Goal: Task Accomplishment & Management: Complete application form

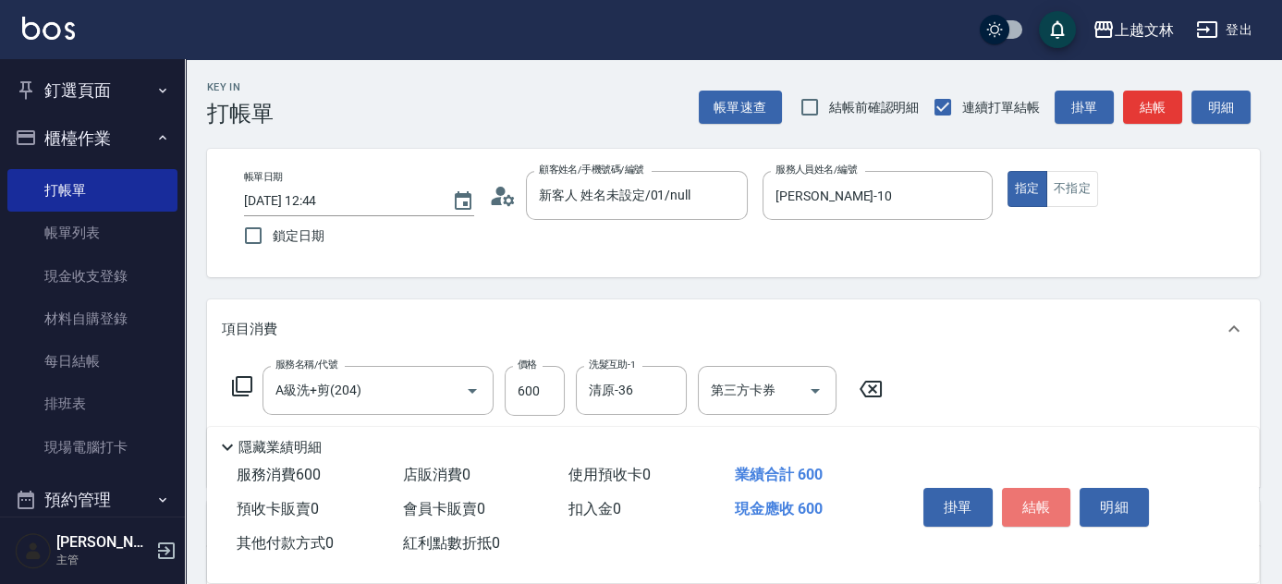
drag, startPoint x: 1009, startPoint y: 514, endPoint x: 1010, endPoint y: 495, distance: 19.4
click at [1009, 512] on button "結帳" at bounding box center [1036, 507] width 69 height 39
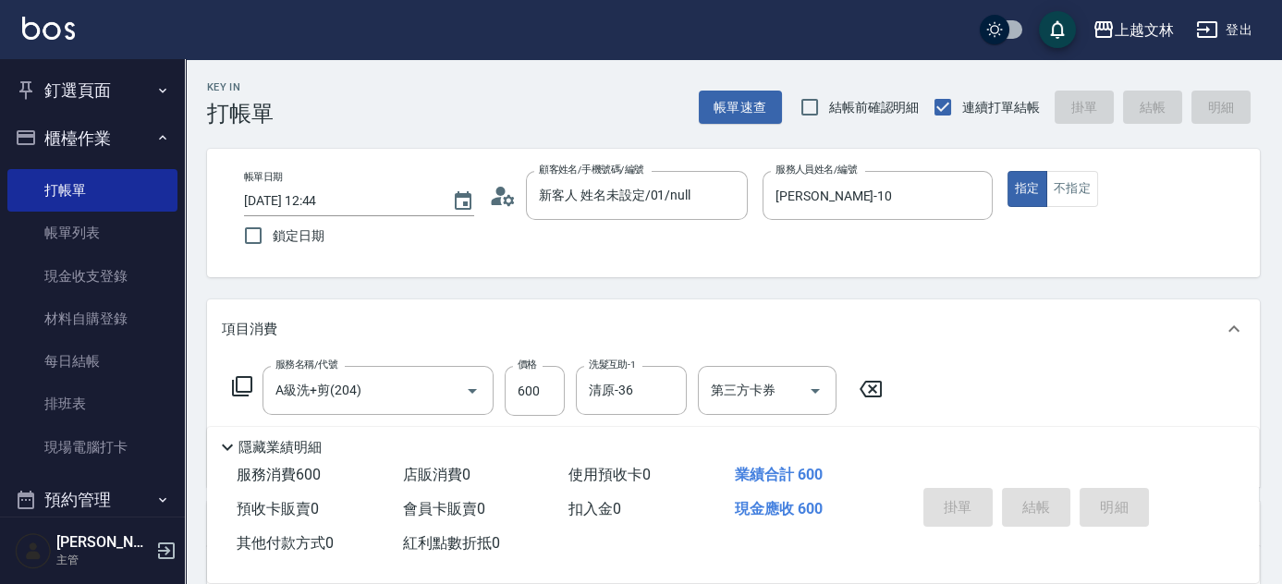
type input "[DATE] 13:36"
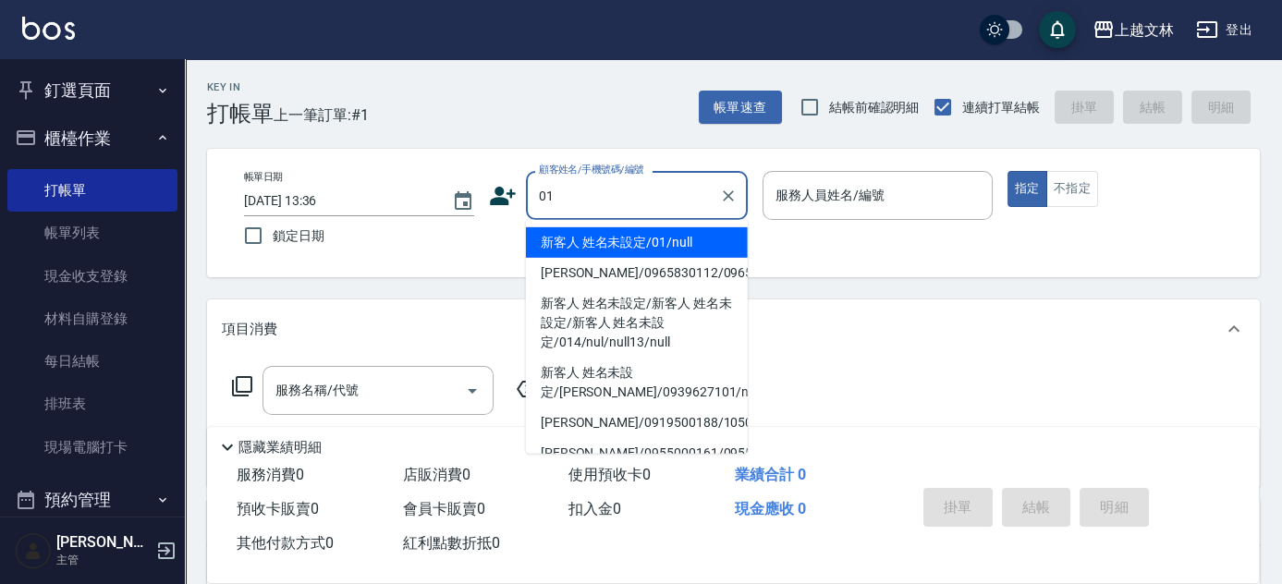
type input "新客人 姓名未設定/01/null"
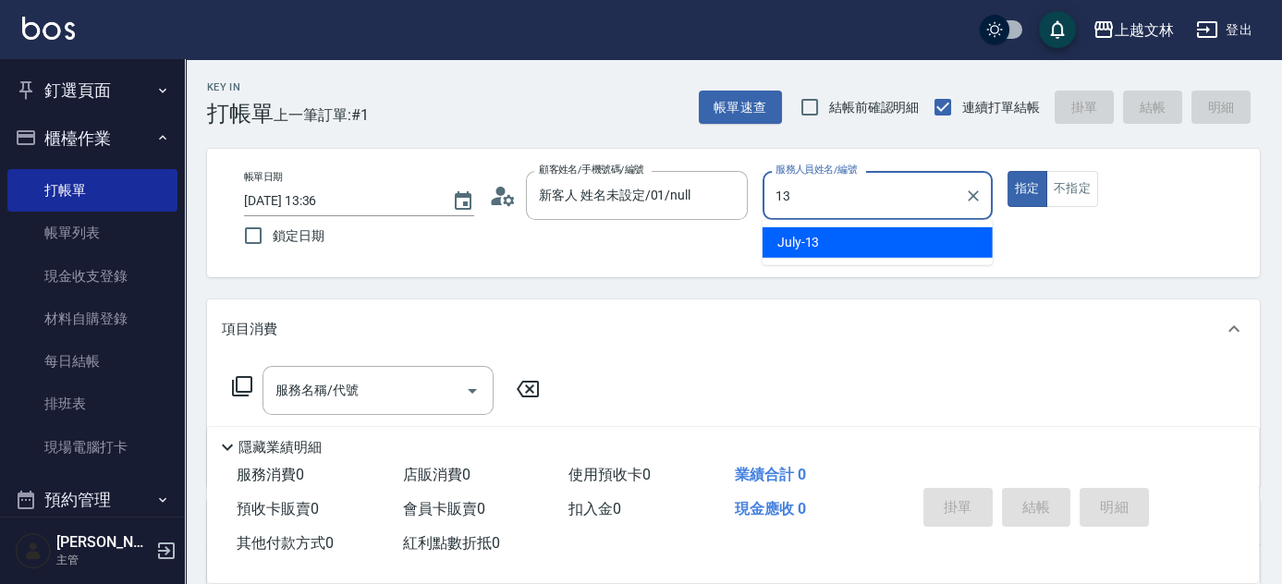
type input "July-13"
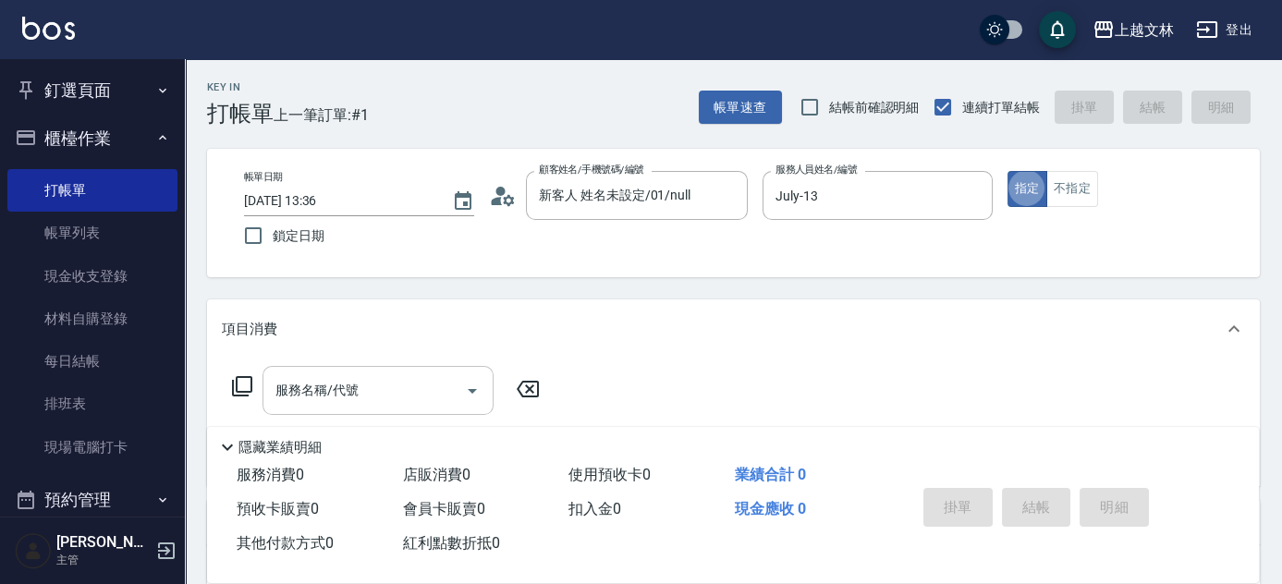
type button "true"
click at [397, 386] on input "服務名稱/代號" at bounding box center [364, 390] width 187 height 32
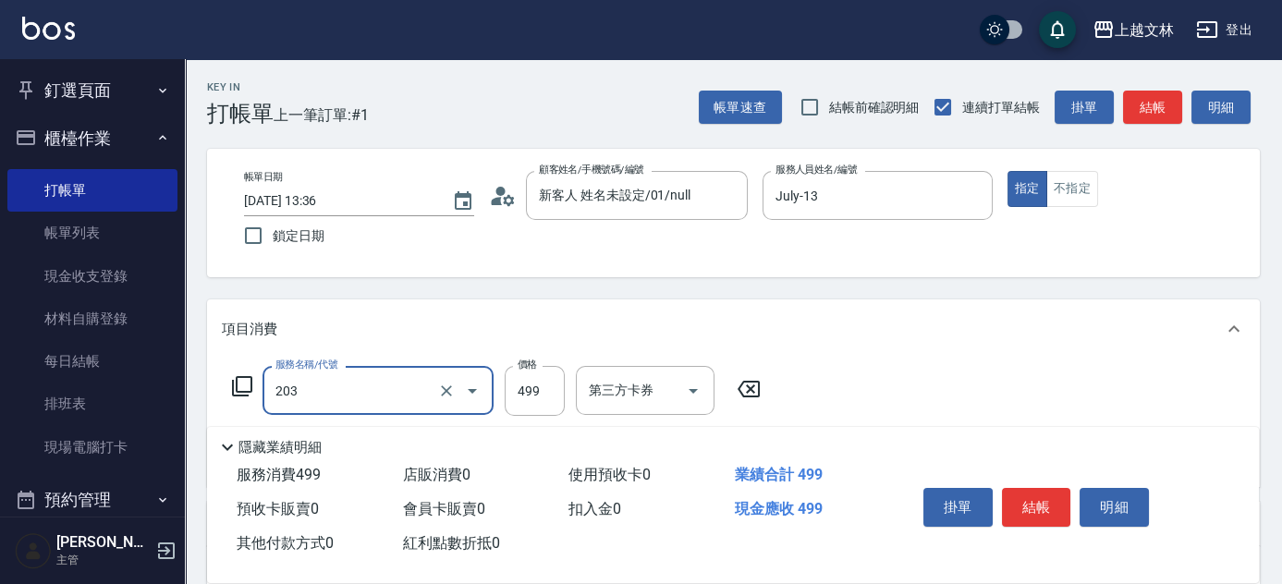
type input "B級洗+剪(203)"
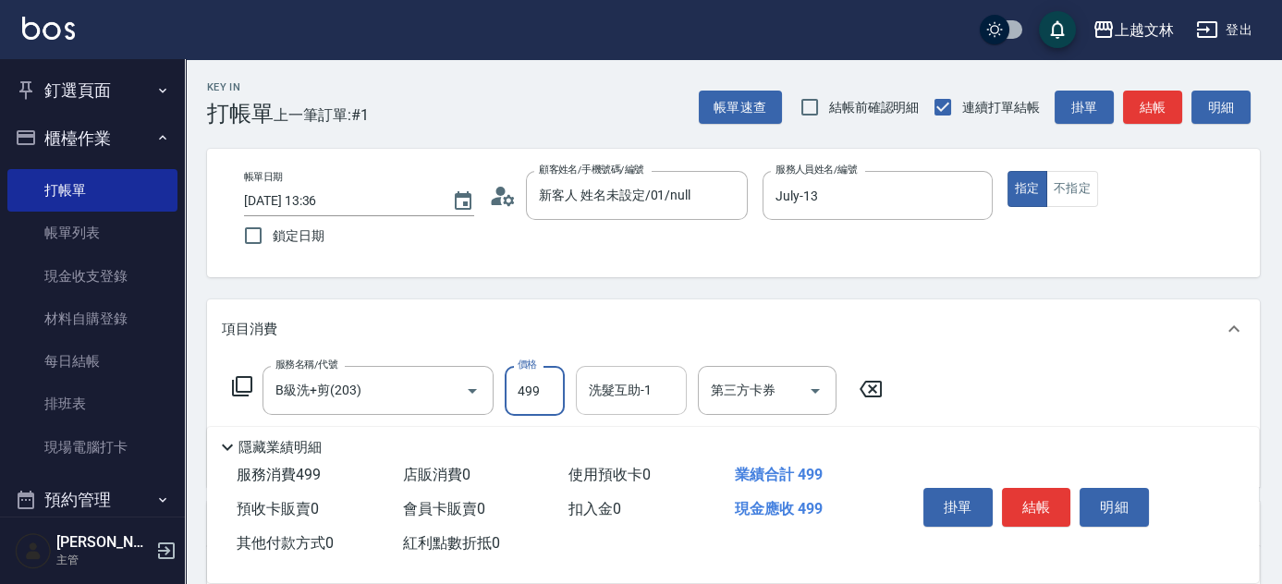
click at [601, 394] on input "洗髮互助-1" at bounding box center [631, 390] width 94 height 32
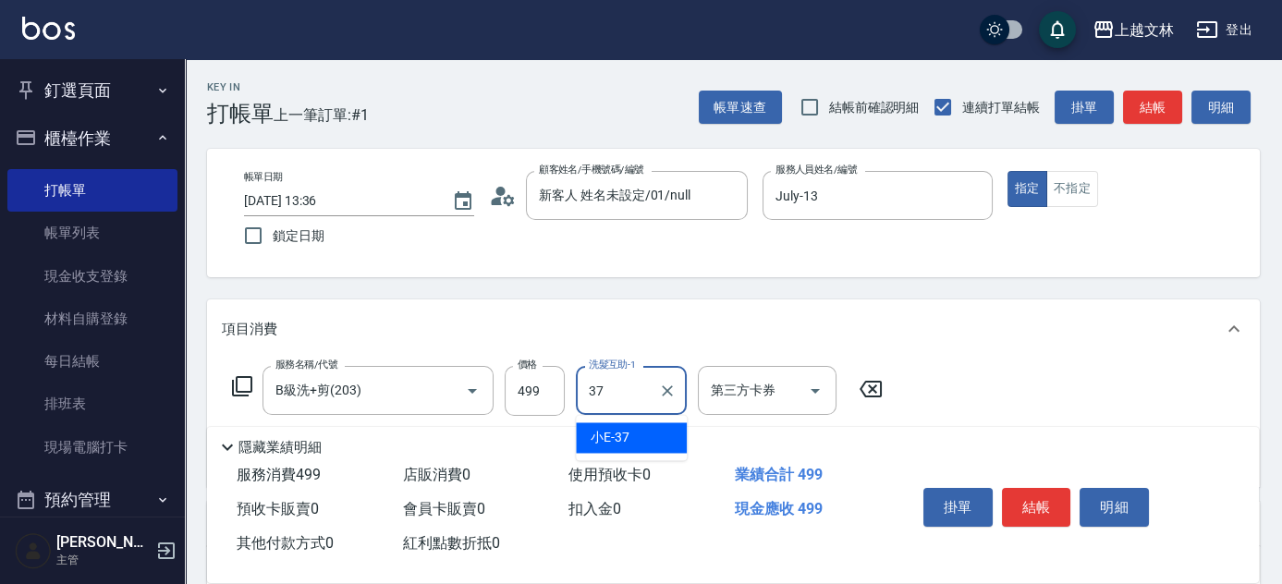
type input "小E-37"
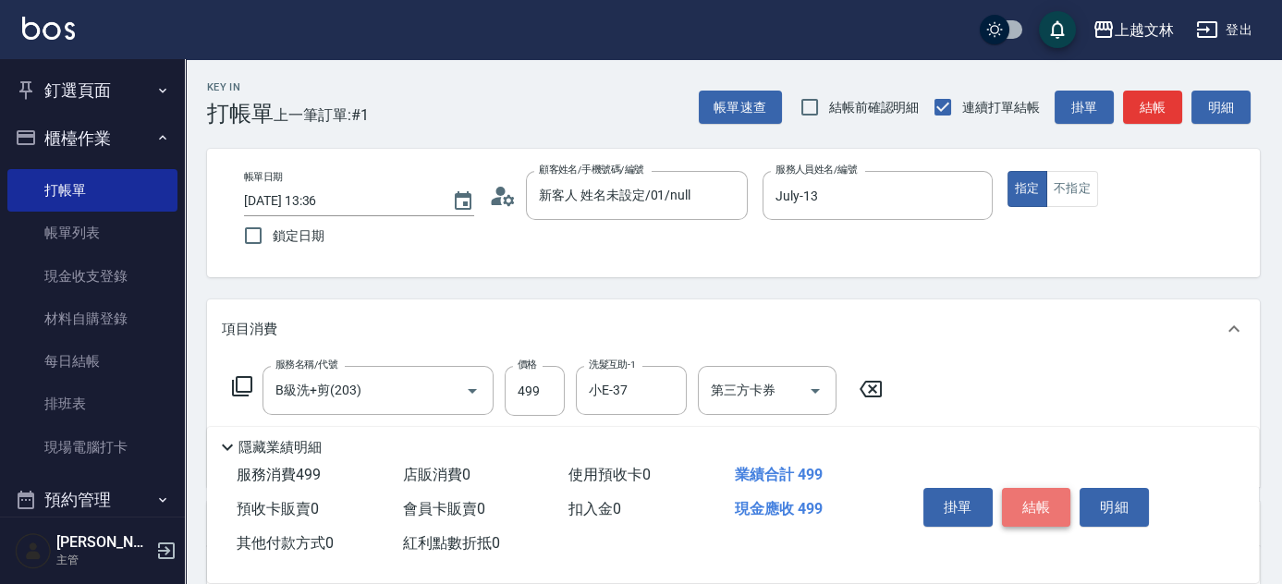
click at [1062, 505] on button "結帳" at bounding box center [1036, 507] width 69 height 39
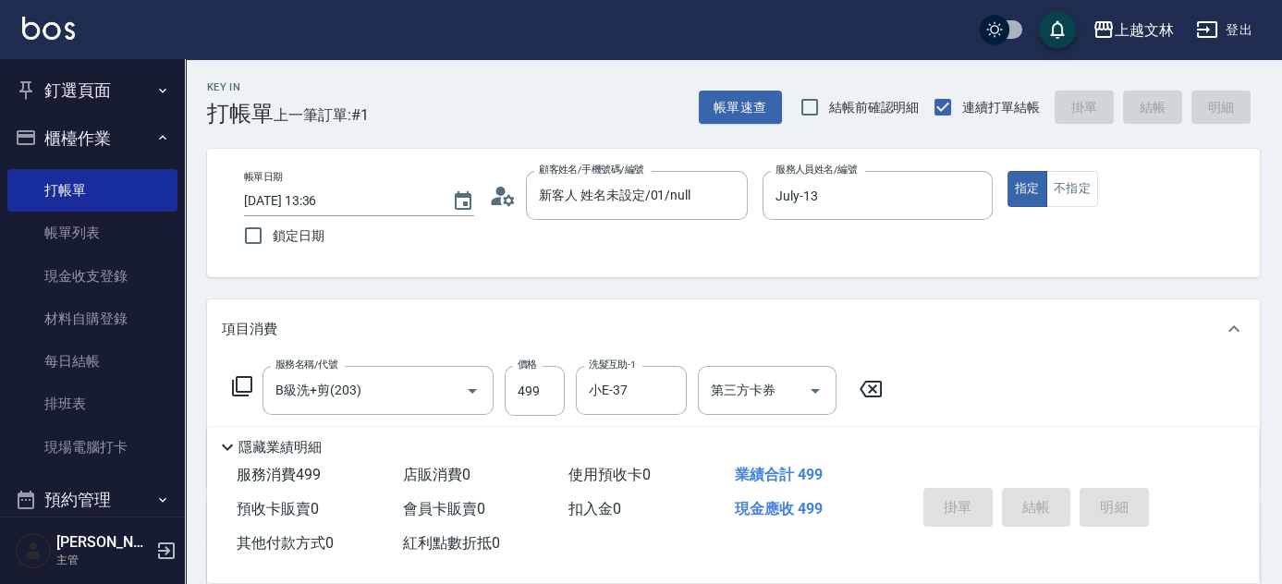
type input "[DATE] 13:57"
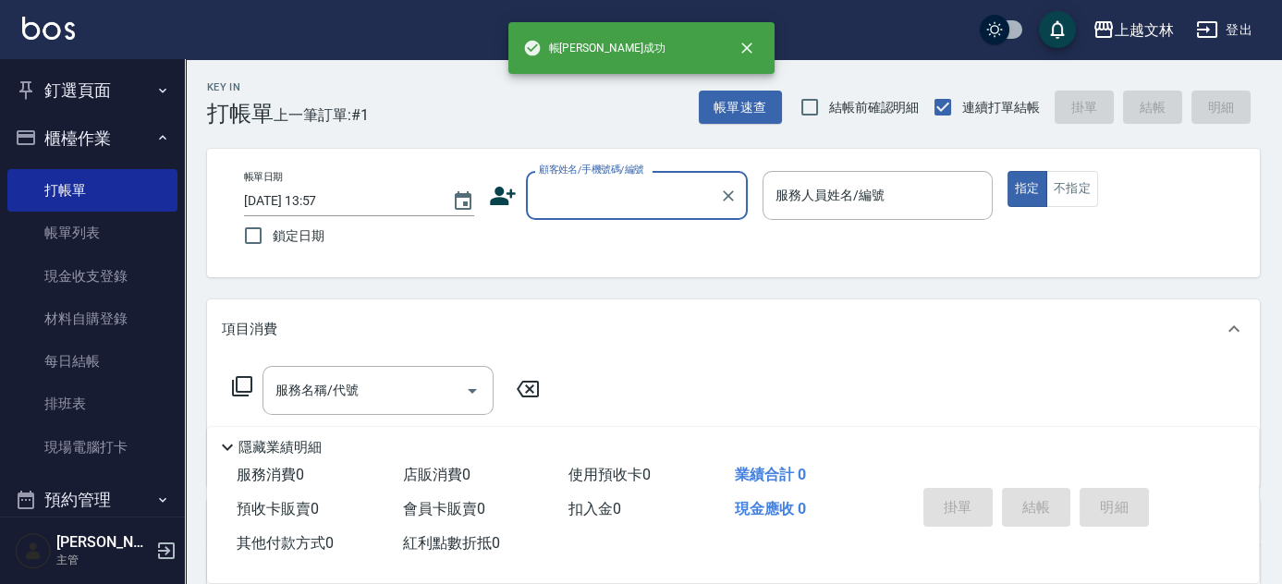
click at [637, 190] on input "顧客姓名/手機號碼/編號" at bounding box center [623, 195] width 178 height 32
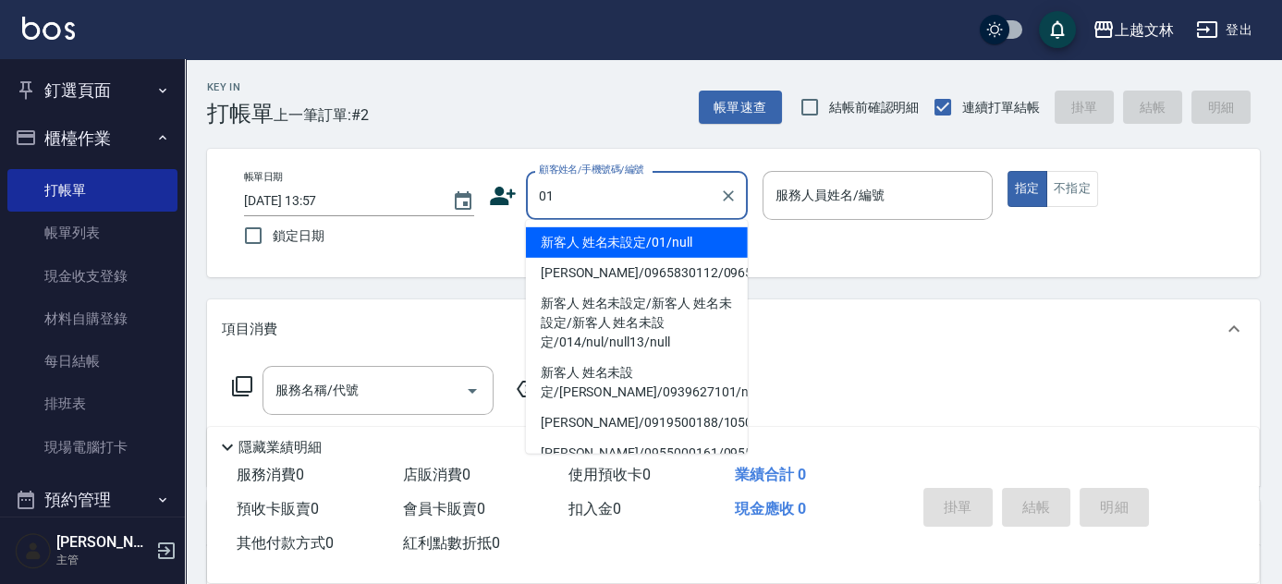
type input "01"
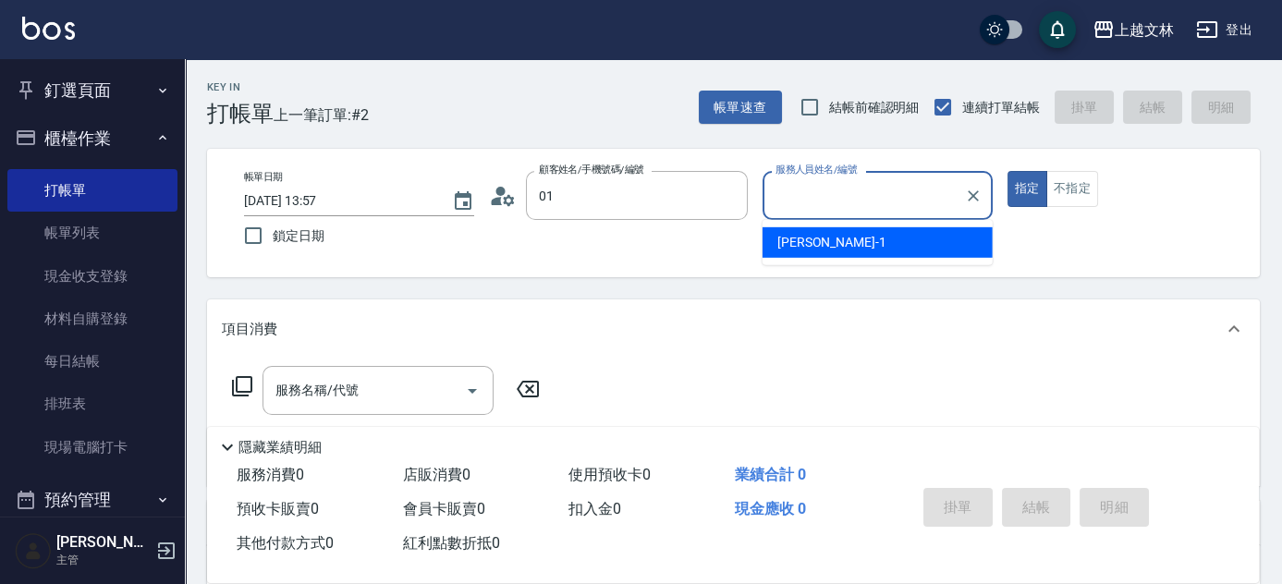
type input "1"
type input "新客人 姓名未設定/01/null"
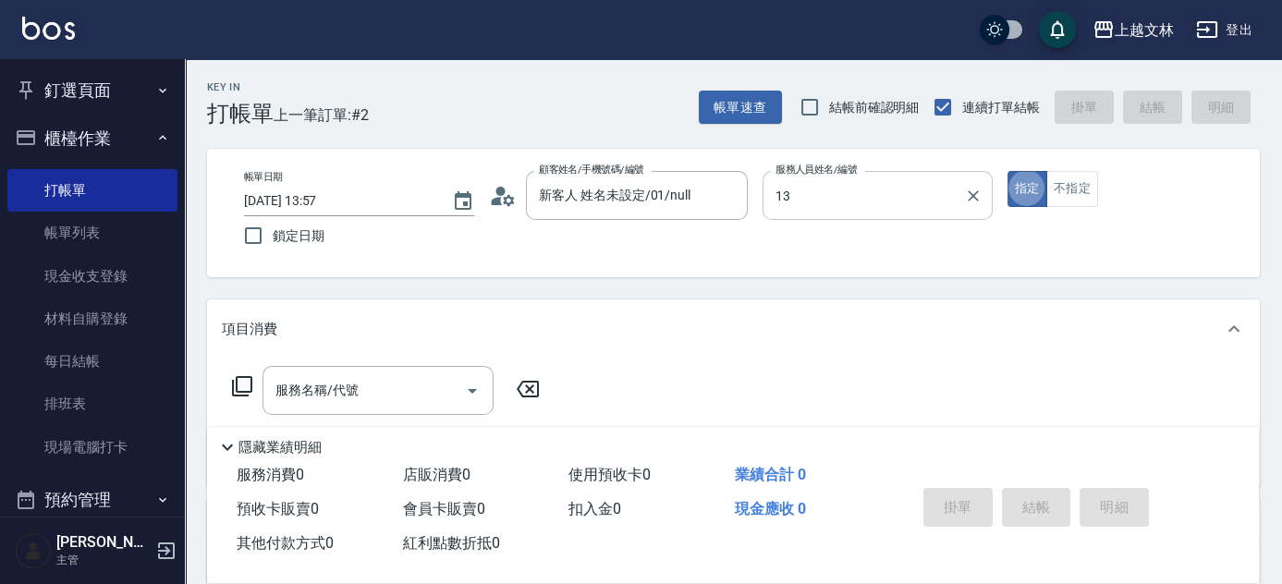
type input "July-13"
click at [1084, 189] on button "不指定" at bounding box center [1073, 189] width 52 height 36
click at [244, 383] on icon at bounding box center [242, 386] width 22 height 22
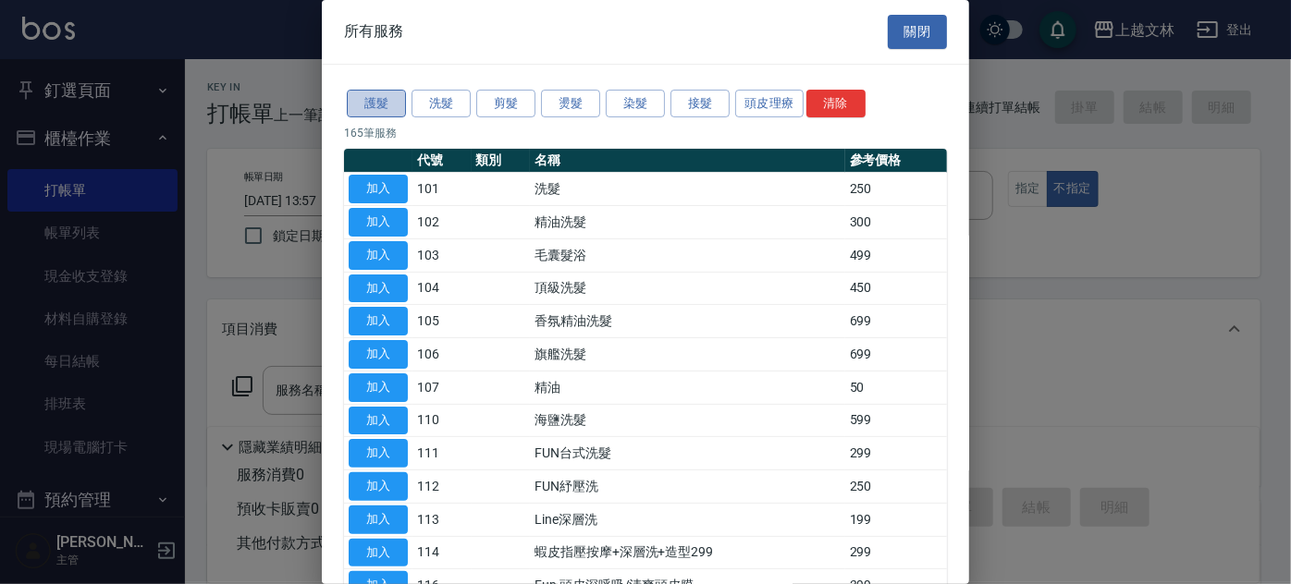
click at [374, 97] on button "護髮" at bounding box center [376, 104] width 59 height 29
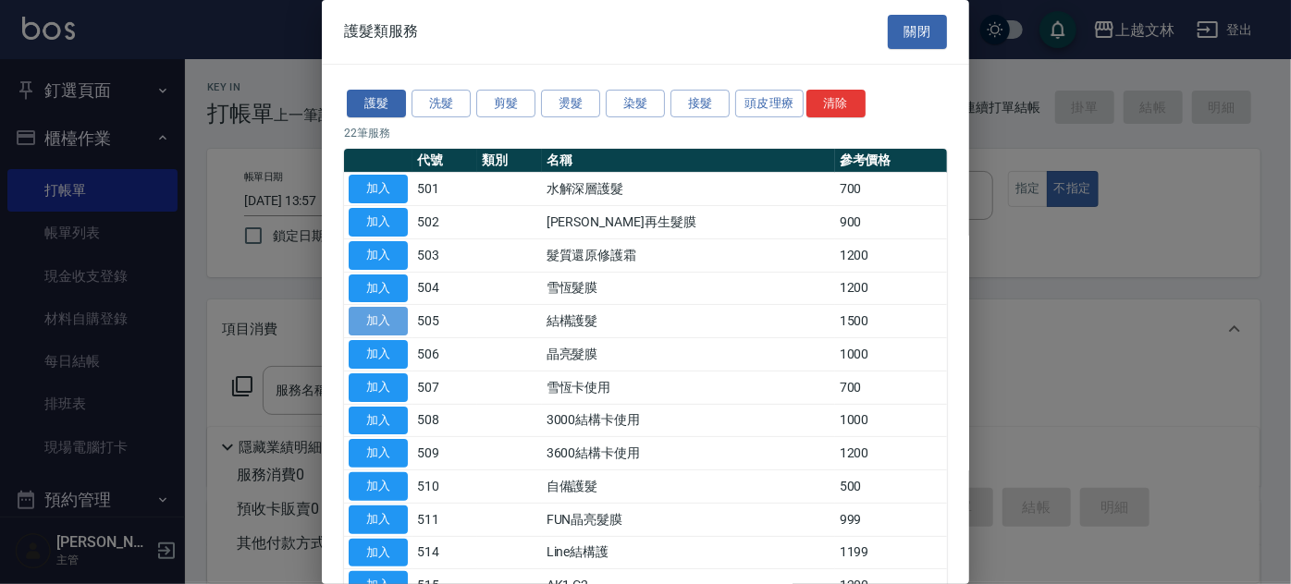
click at [399, 331] on button "加入" at bounding box center [378, 321] width 59 height 29
type input "結構護髮(505)"
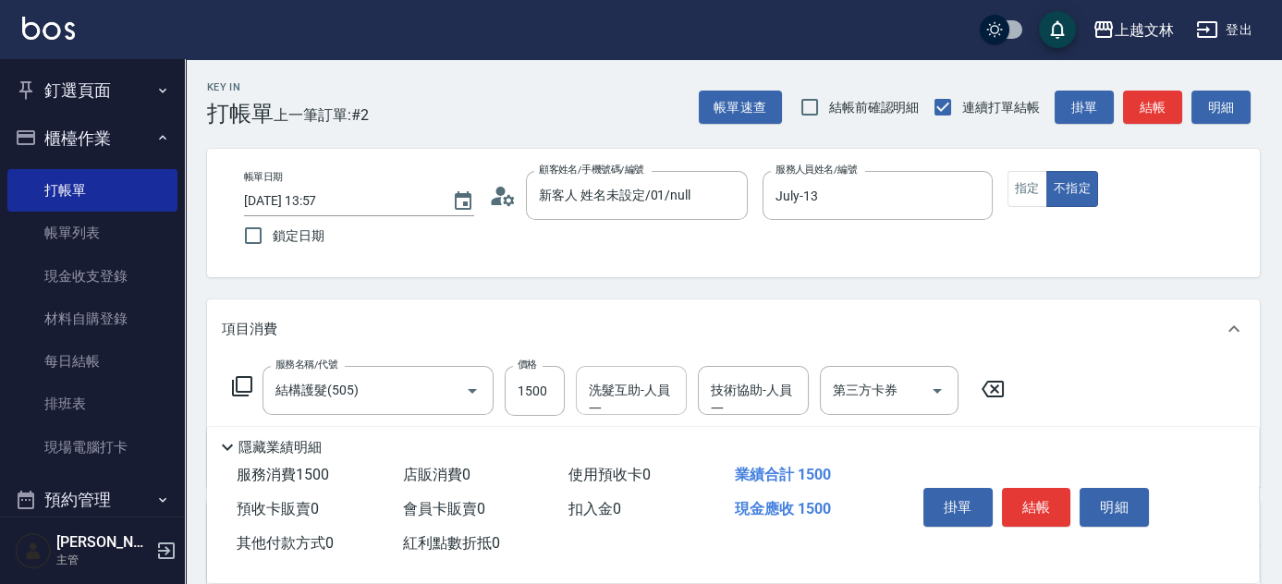
click at [632, 408] on div "洗髮互助-人員一" at bounding box center [631, 390] width 111 height 49
type input "[PERSON_NAME]-35"
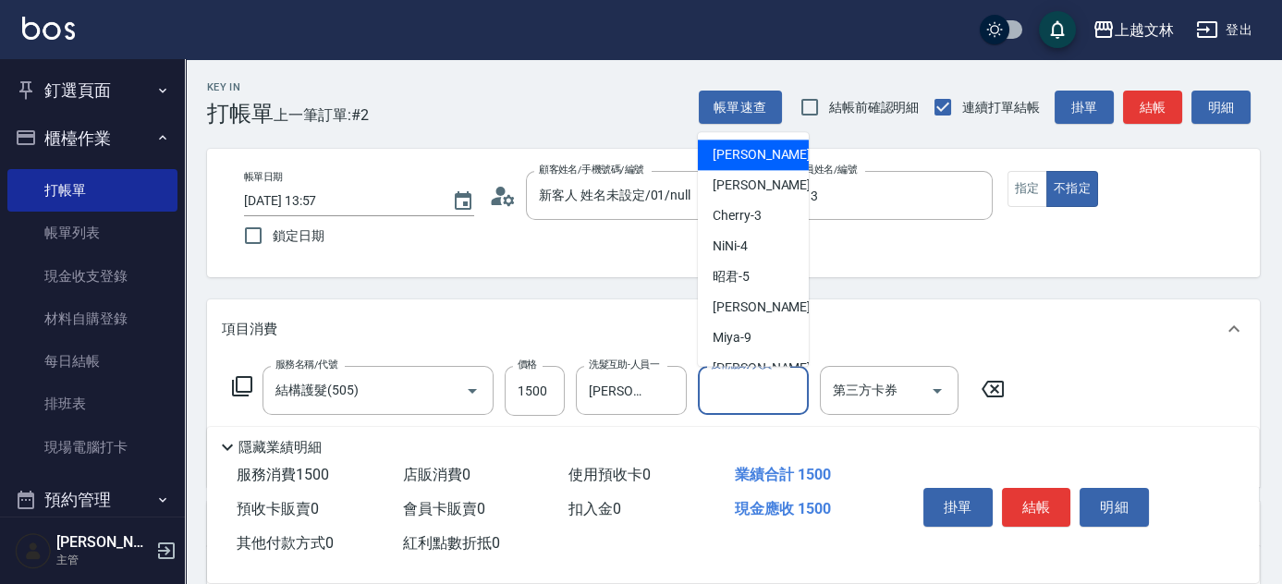
click at [748, 388] on input "技術協助-人員一" at bounding box center [753, 390] width 94 height 32
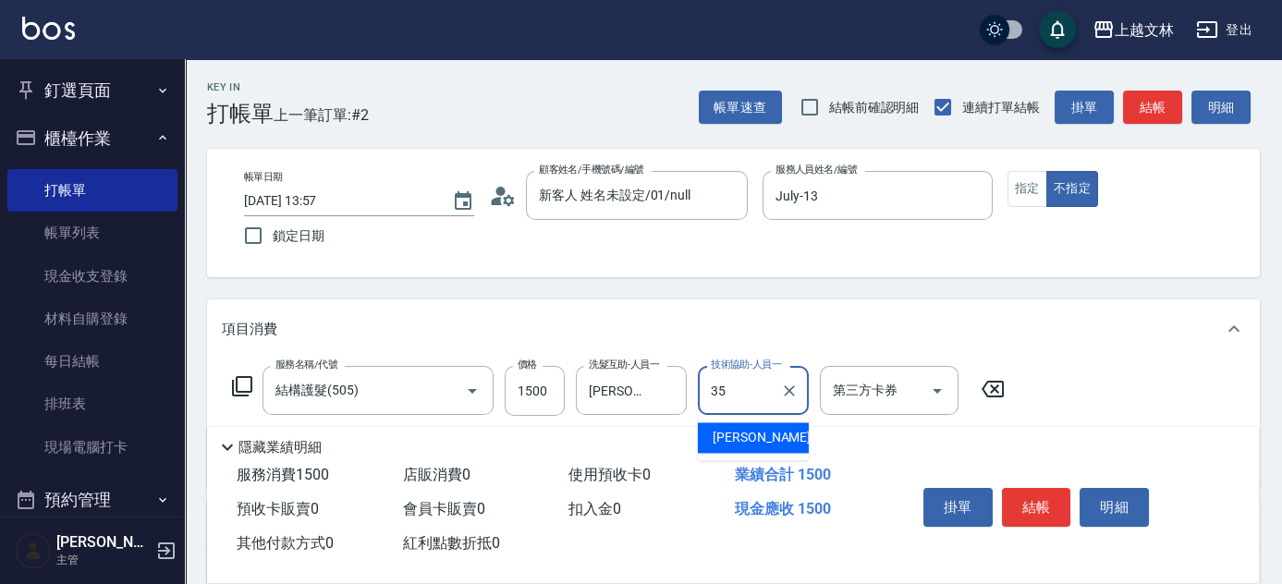
type input "[PERSON_NAME]-35"
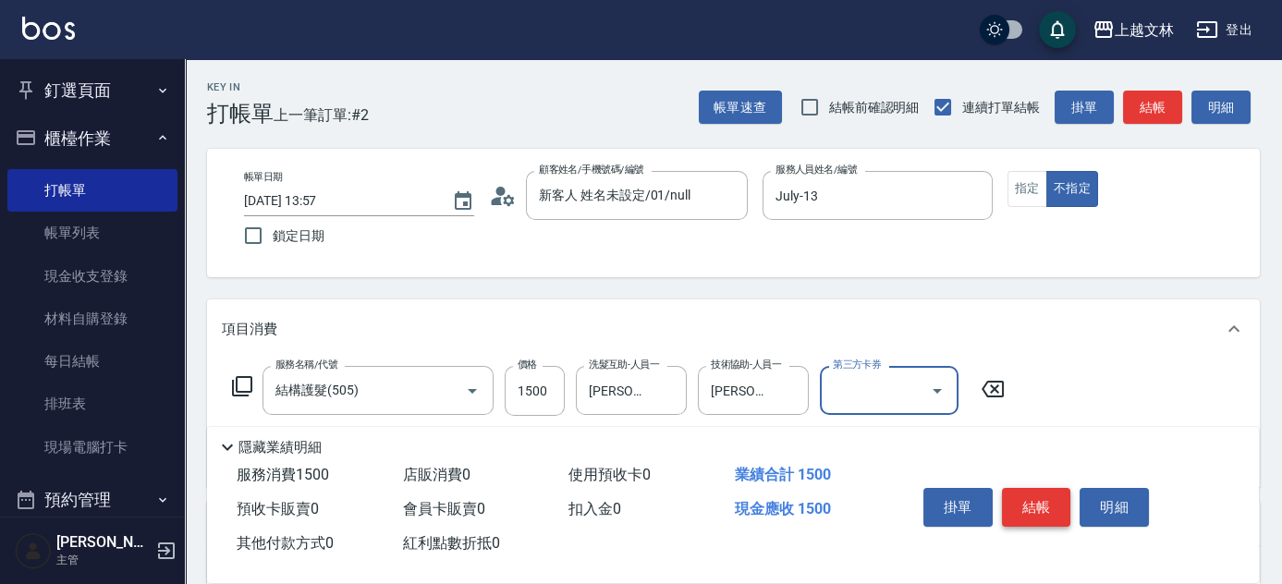
click at [1035, 505] on button "結帳" at bounding box center [1036, 507] width 69 height 39
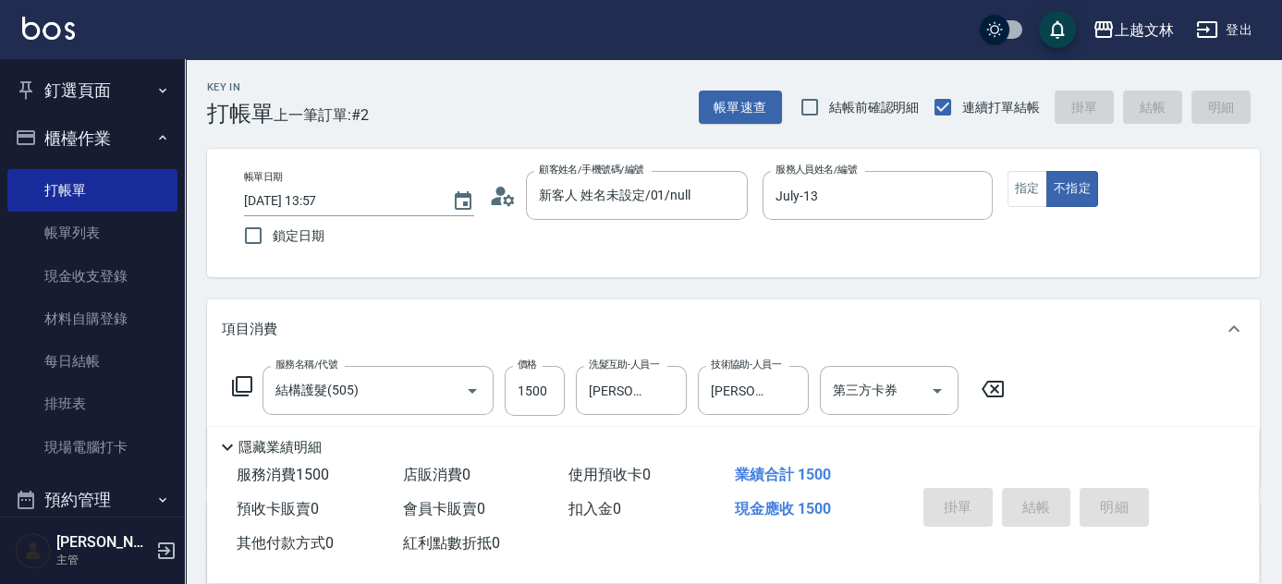
type input "[DATE] 13:58"
